Goal: Check status: Check status

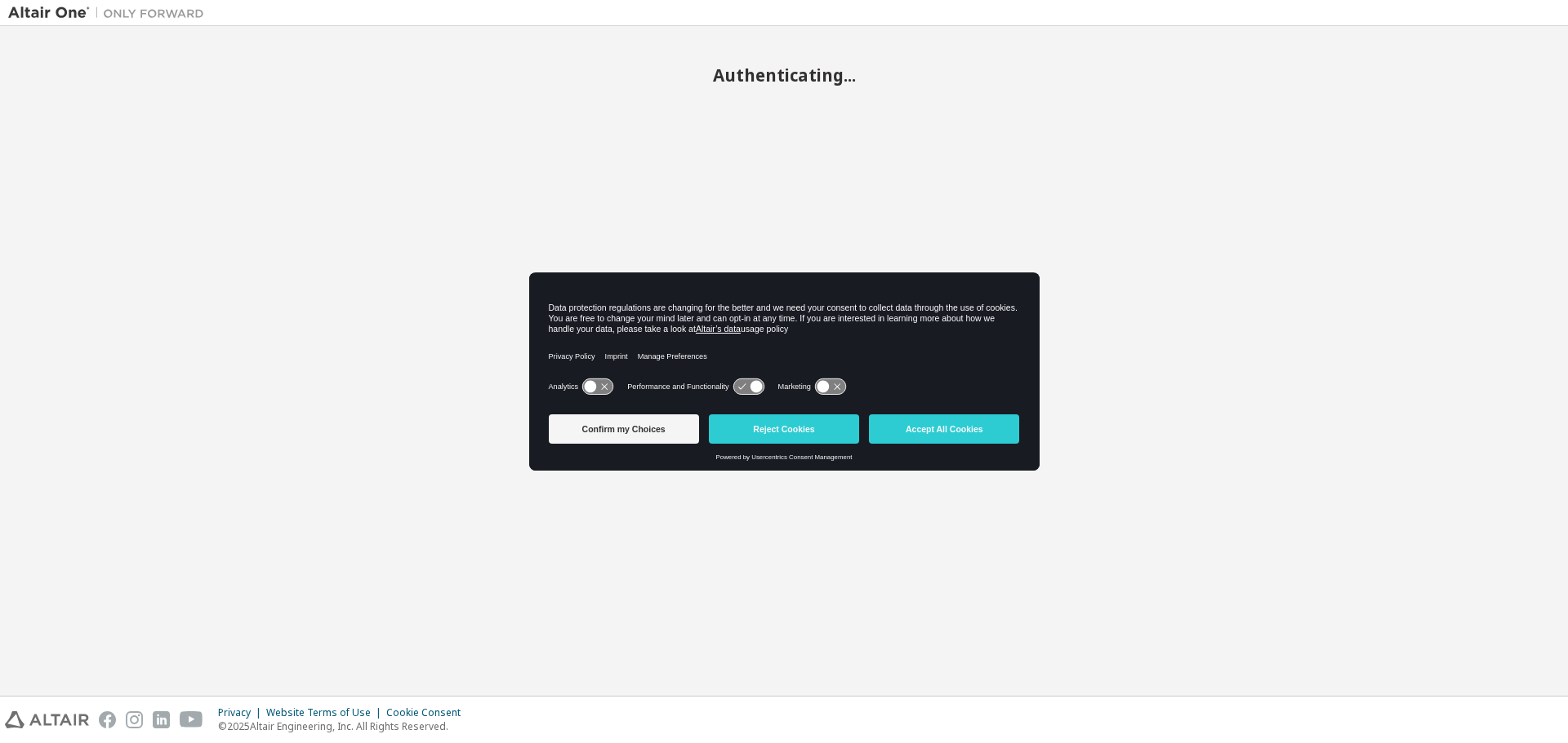
click at [964, 435] on button "Accept All Cookies" at bounding box center [943, 429] width 150 height 29
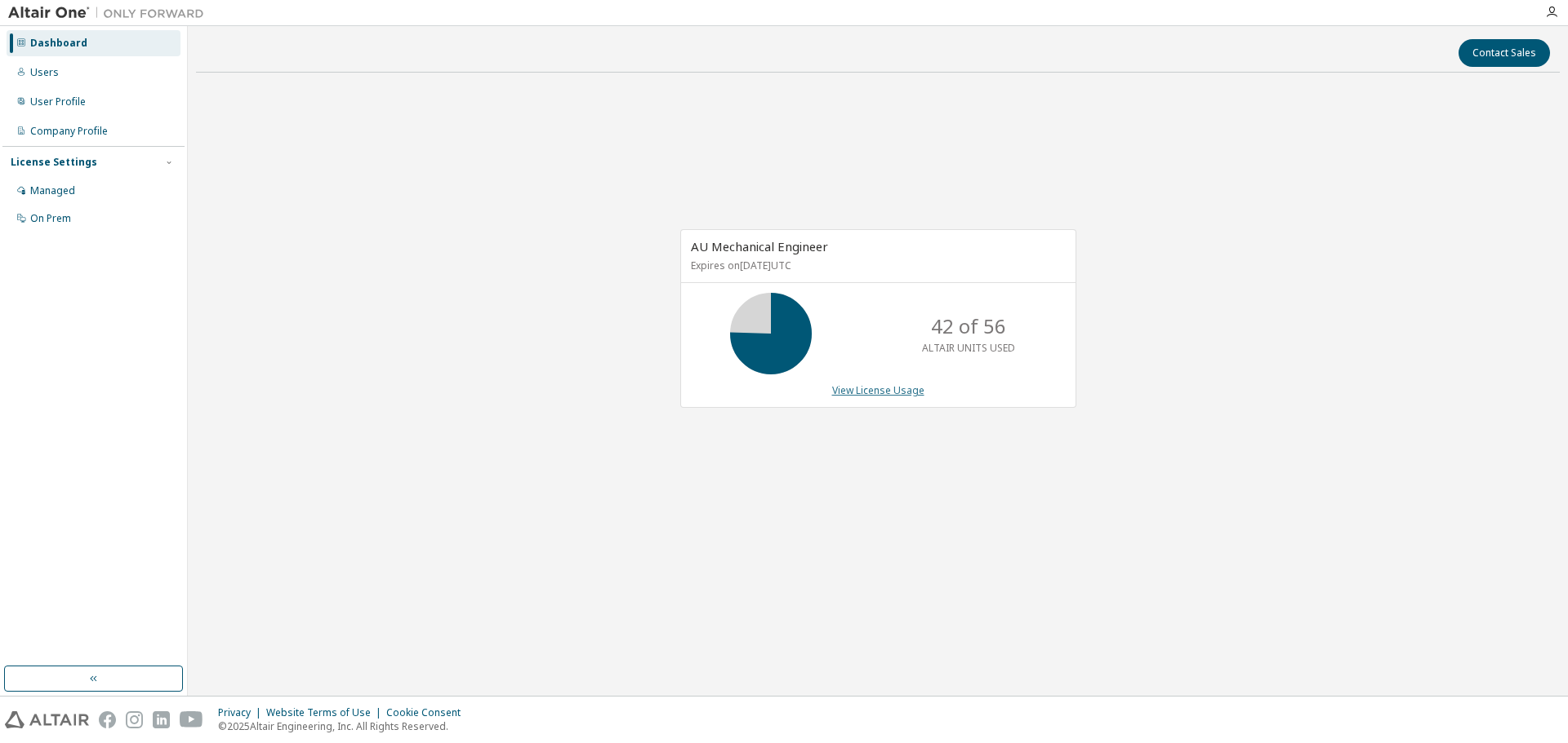
click at [873, 385] on link "View License Usage" at bounding box center [878, 390] width 92 height 14
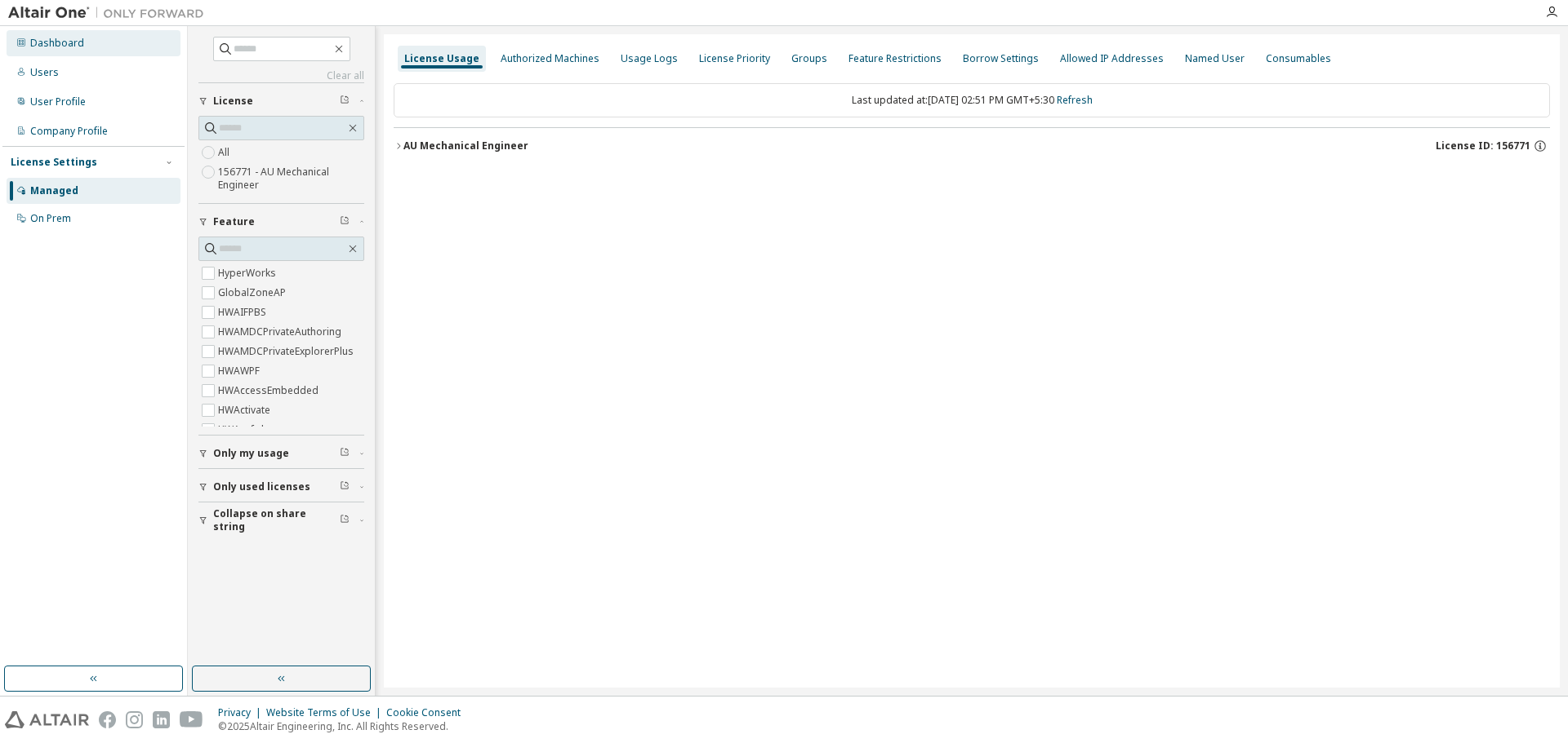
click at [44, 48] on div "Dashboard" at bounding box center [57, 43] width 54 height 13
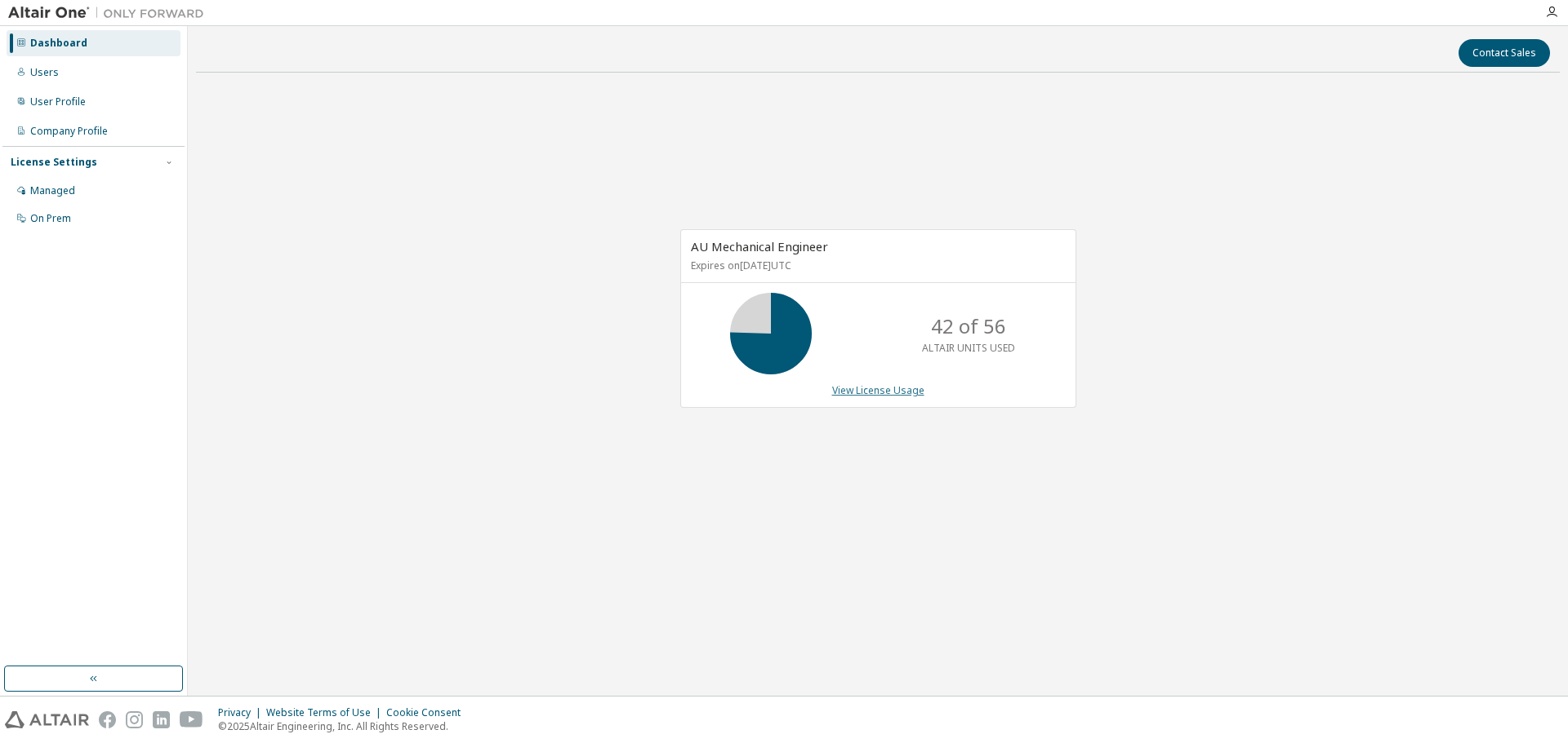
click at [868, 391] on link "View License Usage" at bounding box center [878, 390] width 92 height 14
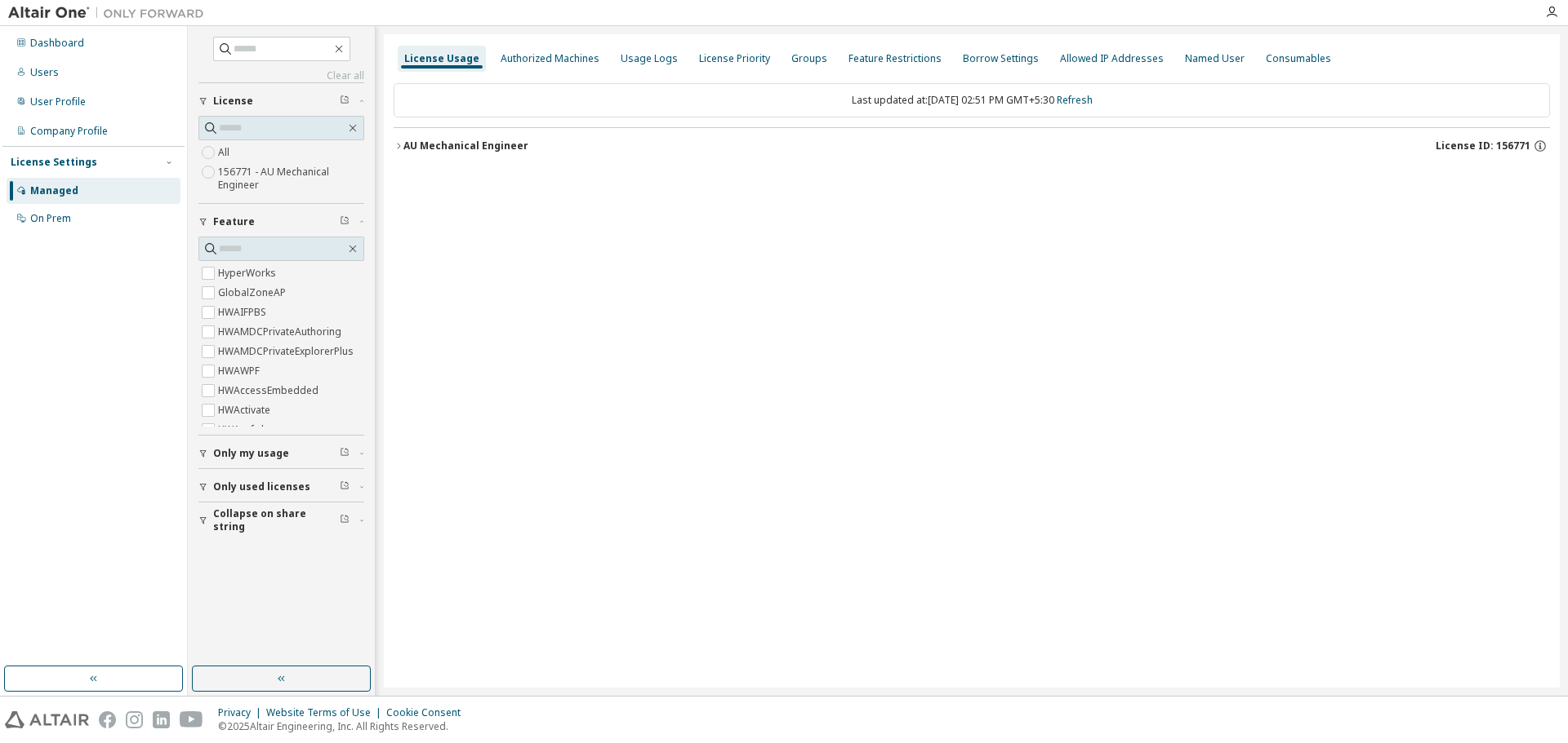
click at [403, 145] on icon "button" at bounding box center [398, 146] width 9 height 9
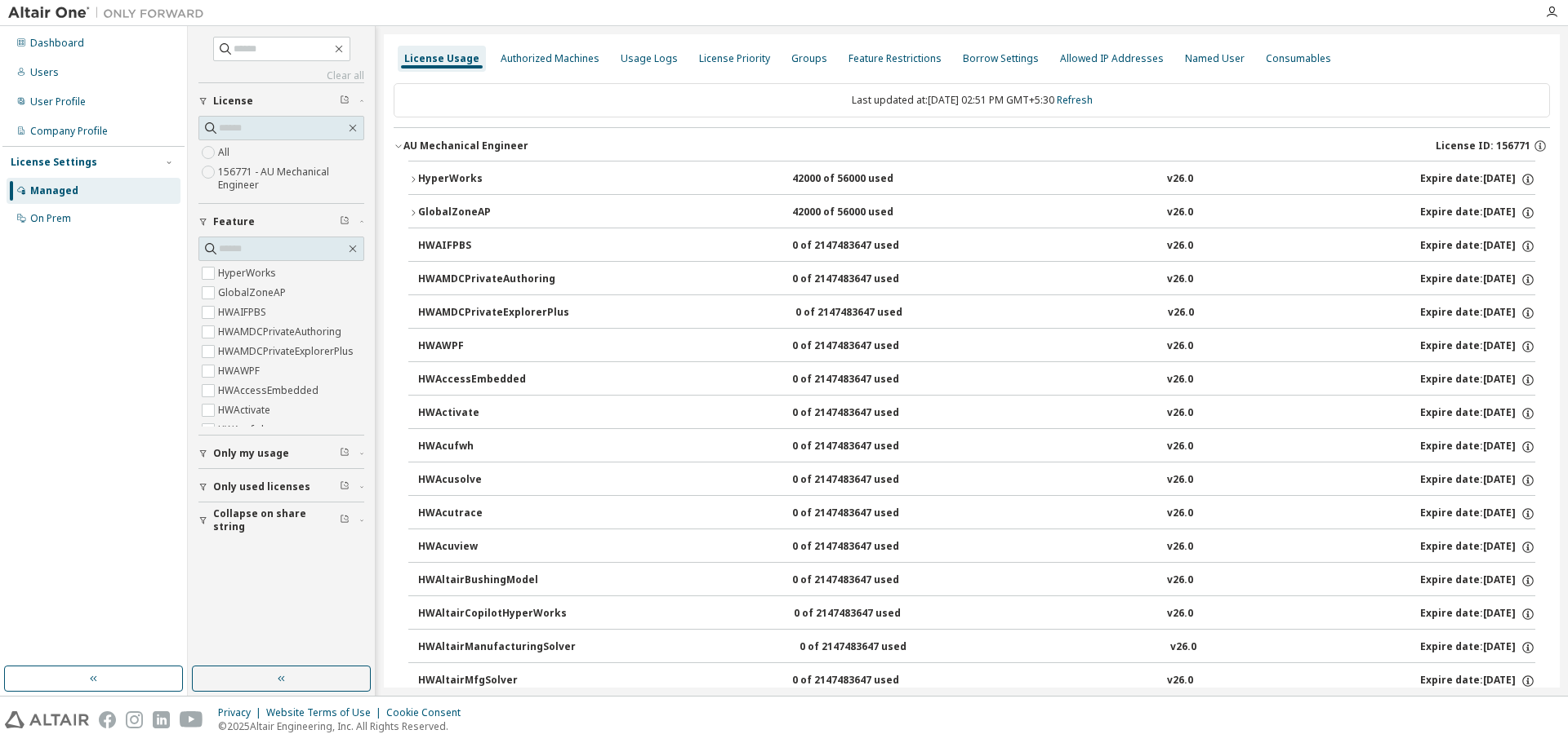
click at [417, 179] on icon "button" at bounding box center [413, 179] width 9 height 9
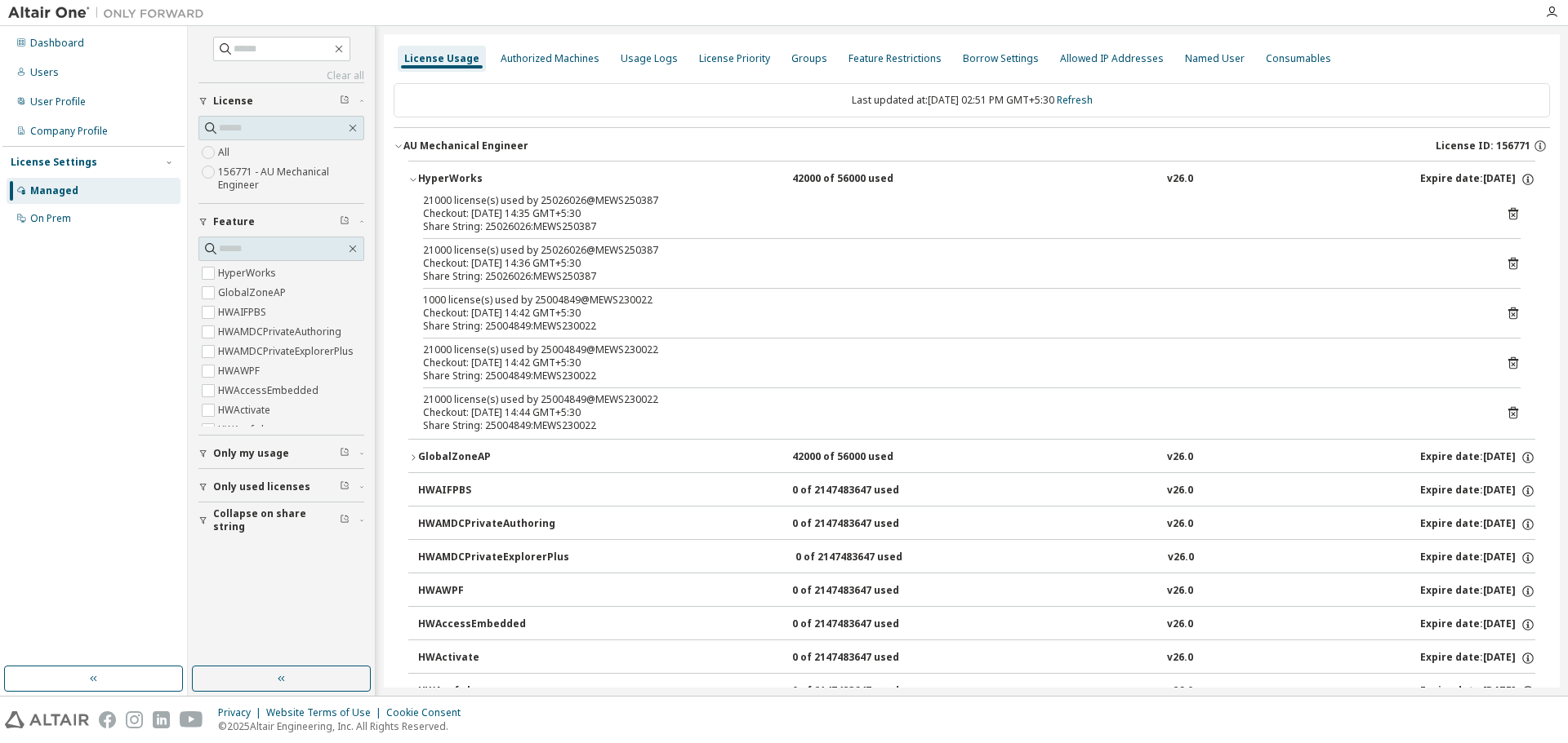
click at [698, 94] on div "Last updated at: [DATE] 02:51 PM GMT+5:30 Refresh" at bounding box center [972, 100] width 1157 height 34
